Goal: Check status: Check status

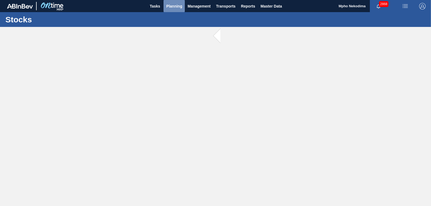
click at [175, 4] on span "Planning" at bounding box center [174, 6] width 16 height 6
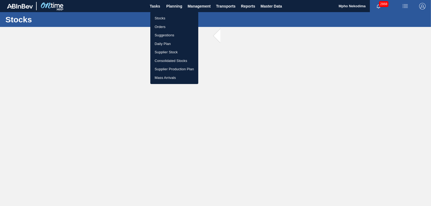
click at [163, 18] on li "Stocks" at bounding box center [174, 18] width 48 height 9
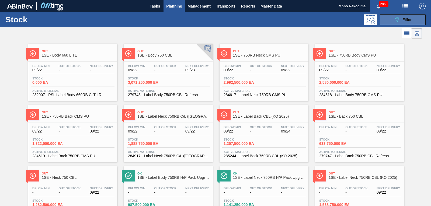
click at [396, 21] on icon "089F7B8B-B2A5-4AFE-B5C0-19BA573D28AC" at bounding box center [397, 19] width 6 height 6
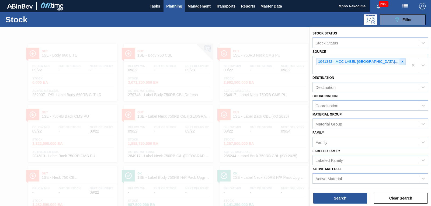
click at [403, 62] on icon at bounding box center [402, 62] width 4 height 4
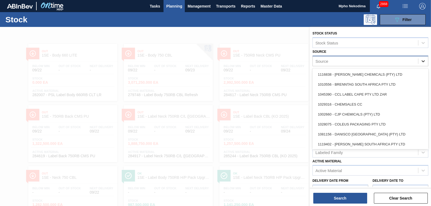
click at [422, 60] on icon at bounding box center [422, 60] width 5 height 5
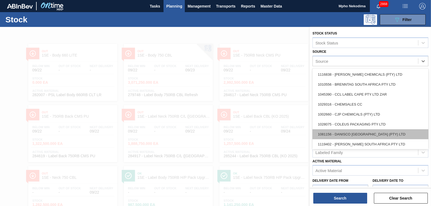
click at [375, 132] on div "1081156 - DANISCO [GEOGRAPHIC_DATA] (PTY) LTD" at bounding box center [370, 134] width 116 height 10
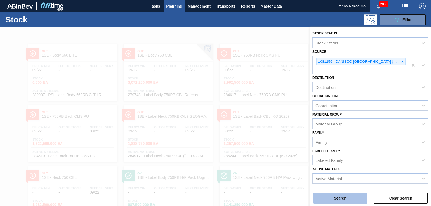
click at [340, 196] on button "Search" at bounding box center [340, 198] width 54 height 11
